Goal: Information Seeking & Learning: Learn about a topic

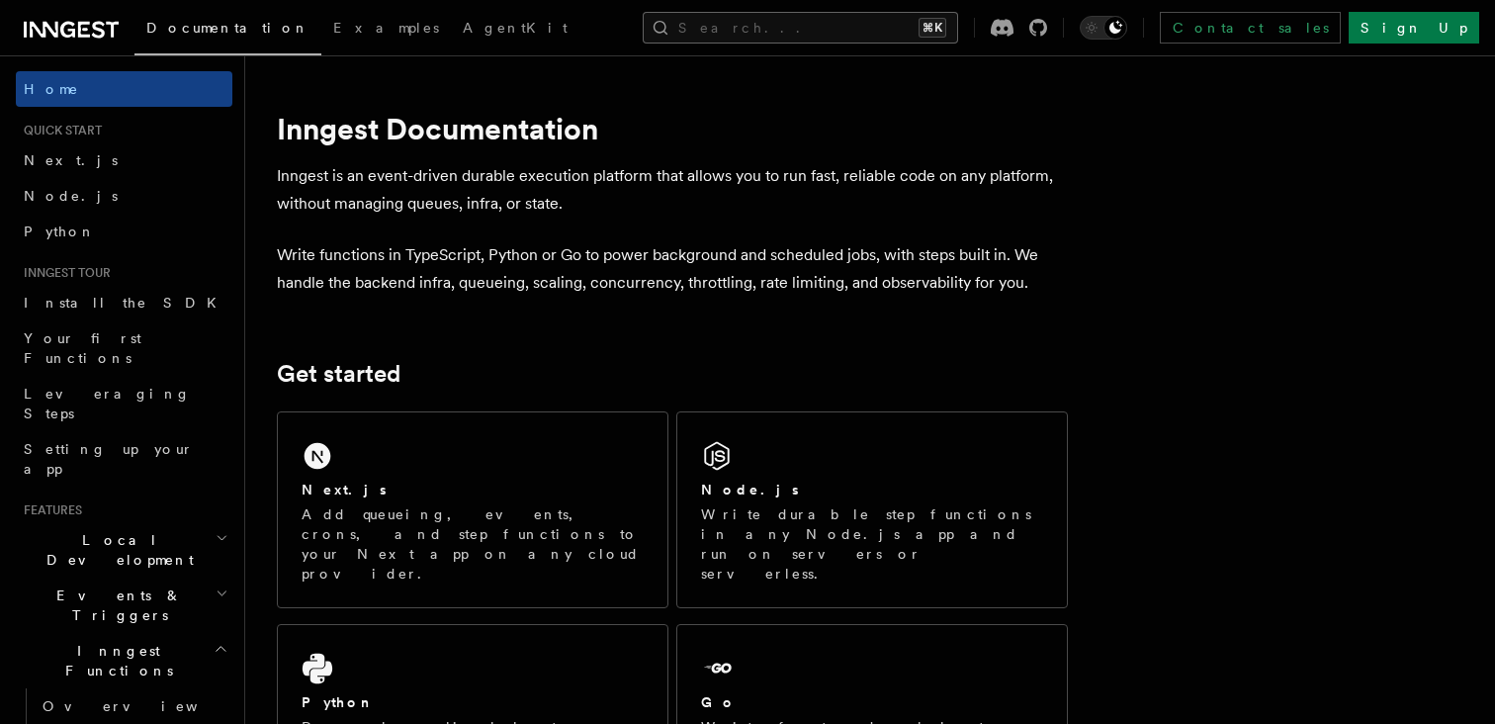
click at [671, 27] on icon "button" at bounding box center [661, 28] width 20 height 20
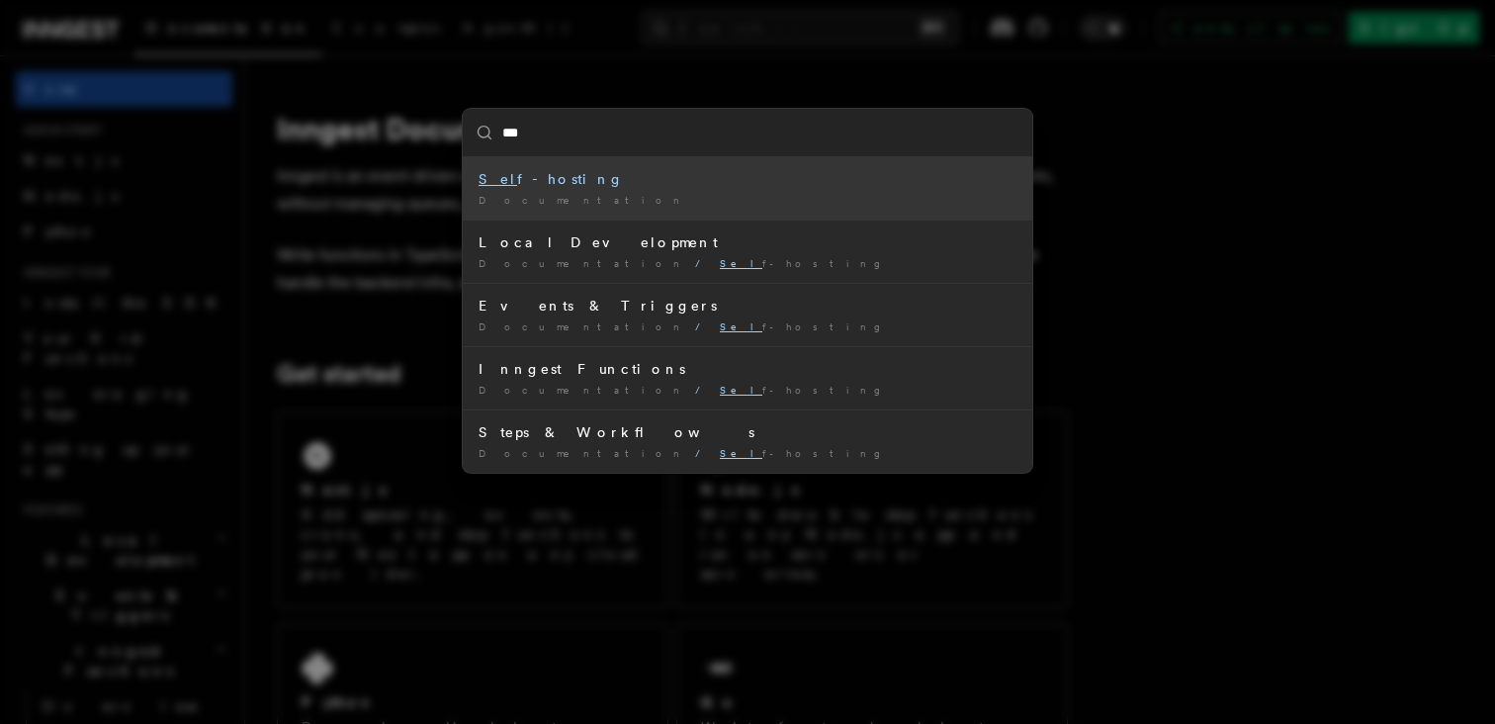
type input "****"
click at [686, 186] on div "Self -hosting" at bounding box center [748, 179] width 538 height 20
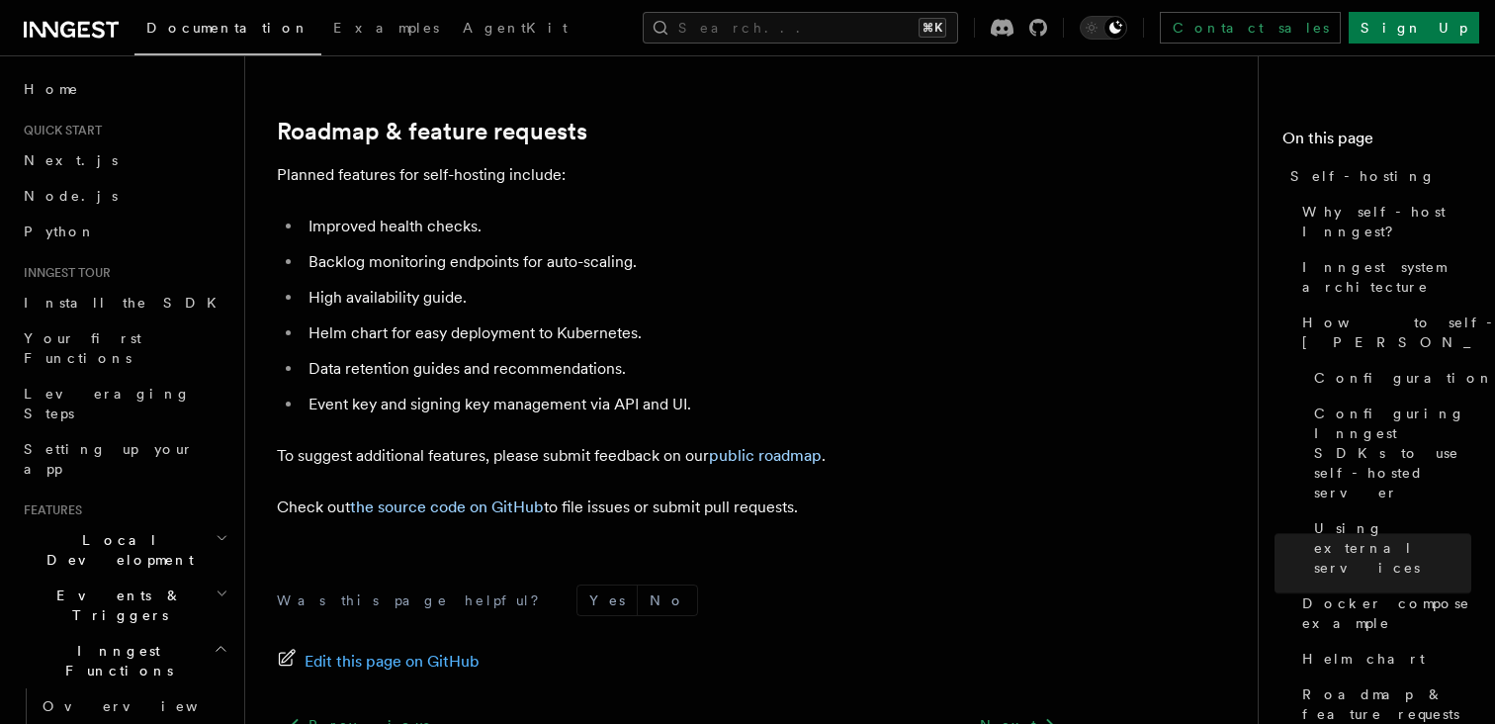
scroll to position [7629, 0]
